Goal: Task Accomplishment & Management: Complete application form

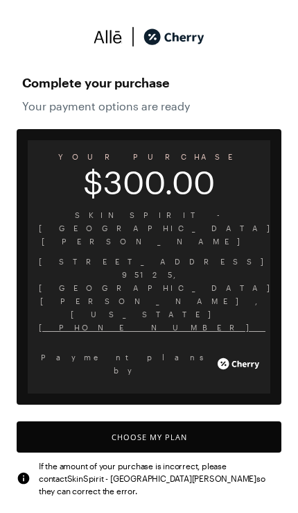
scroll to position [1358, 0]
click at [211, 421] on button "Choose My Plan" at bounding box center [149, 436] width 265 height 31
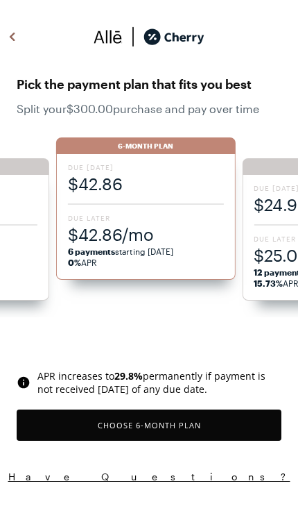
click at [160, 206] on div "Due [DATE] $42.86 Due Later $42.86/mo 6 payments starting [DATE] 0% APR" at bounding box center [146, 217] width 180 height 126
click at [210, 418] on button "Choose 6 -Month Plan" at bounding box center [149, 425] width 265 height 31
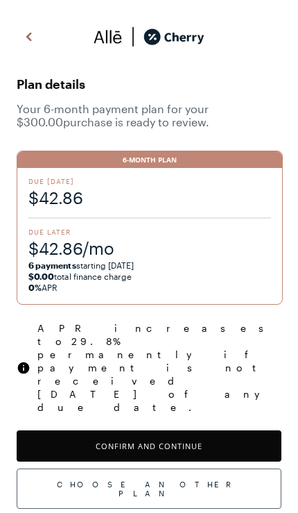
click at [239, 430] on button "Confirm and Continue" at bounding box center [149, 445] width 265 height 31
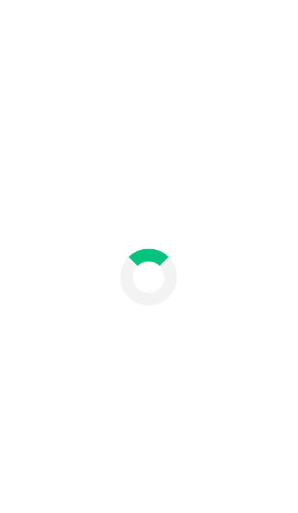
scroll to position [57, 0]
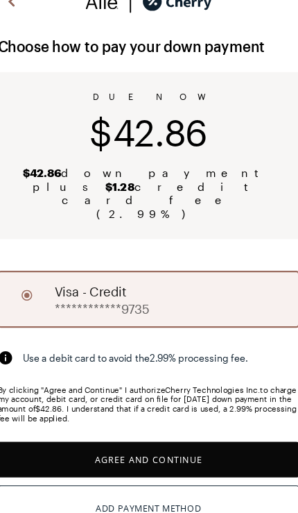
click at [199, 401] on button "Agree and Continue" at bounding box center [149, 416] width 265 height 31
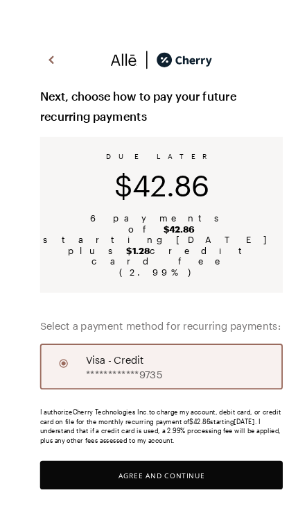
scroll to position [5, 0]
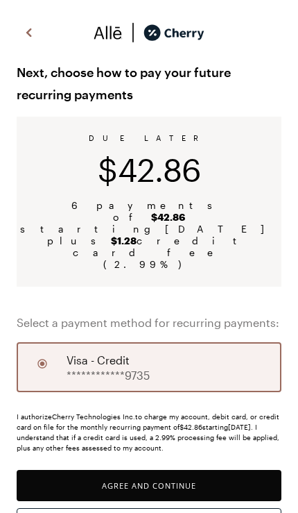
click at [192, 470] on button "Agree and Continue" at bounding box center [149, 485] width 265 height 31
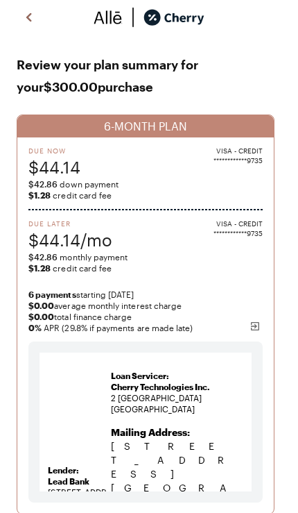
scroll to position [115, 0]
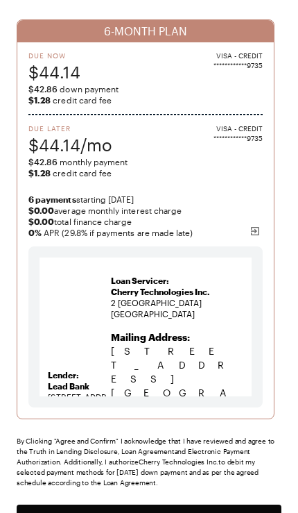
click at [243, 512] on button "Agree and Confirm" at bounding box center [149, 520] width 265 height 31
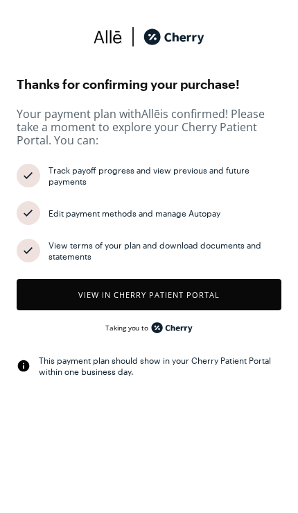
click at [236, 289] on button "View in Cherry patient portal" at bounding box center [149, 294] width 265 height 31
